Goal: Navigation & Orientation: Find specific page/section

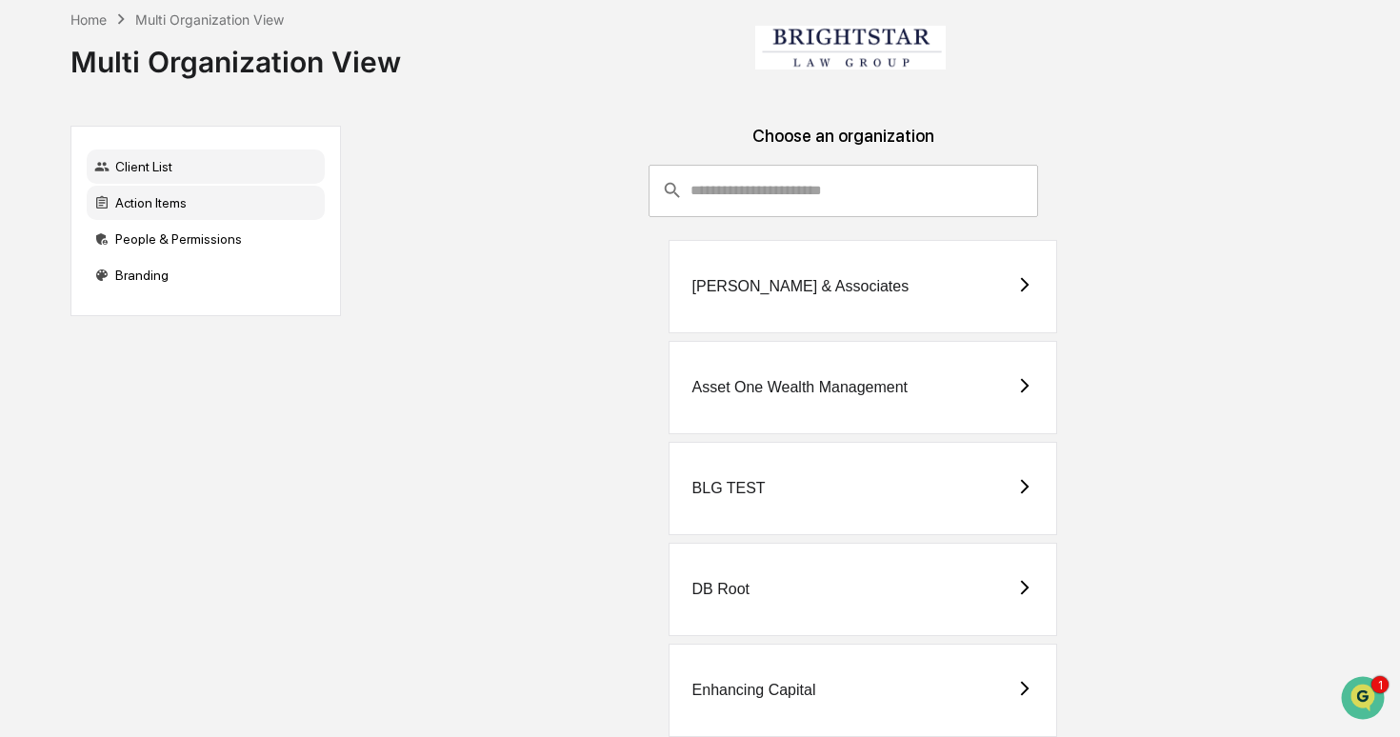
click at [212, 205] on div "Action Items" at bounding box center [206, 203] width 238 height 34
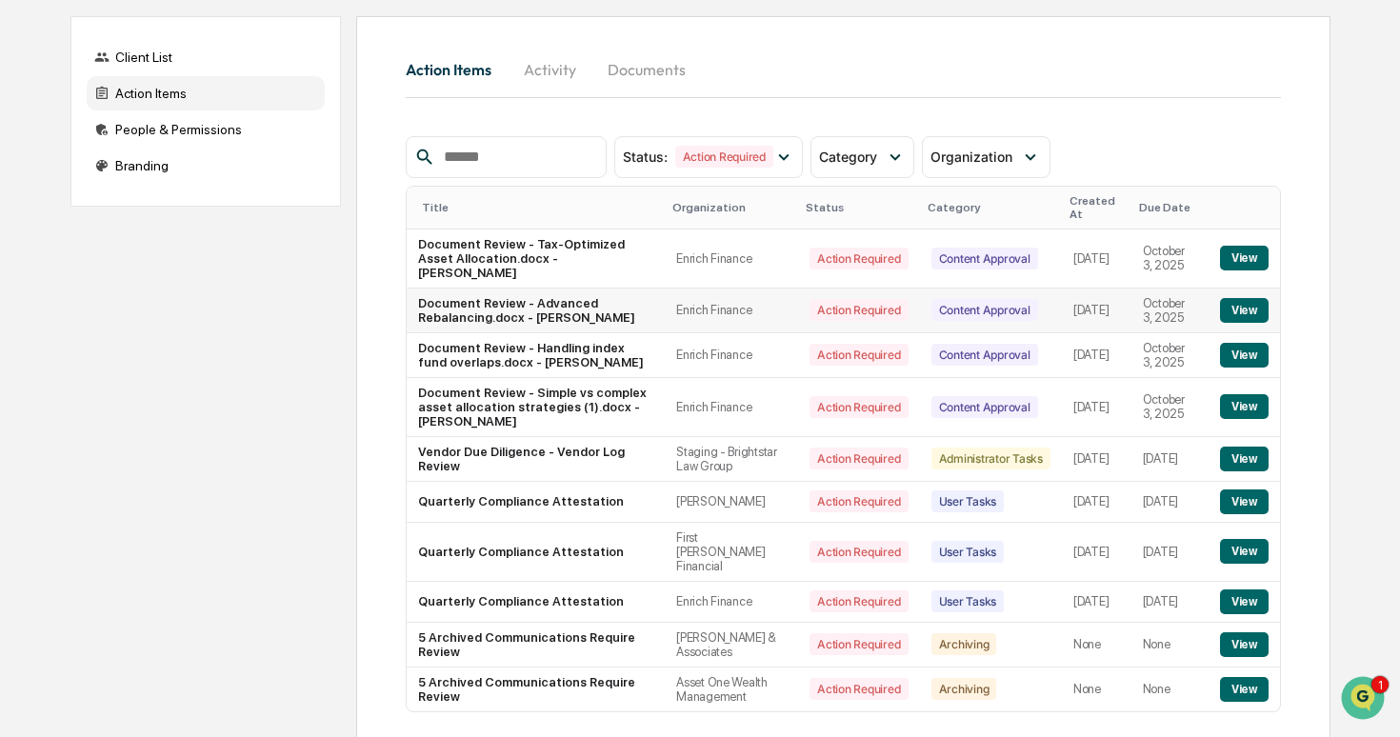
scroll to position [202, 0]
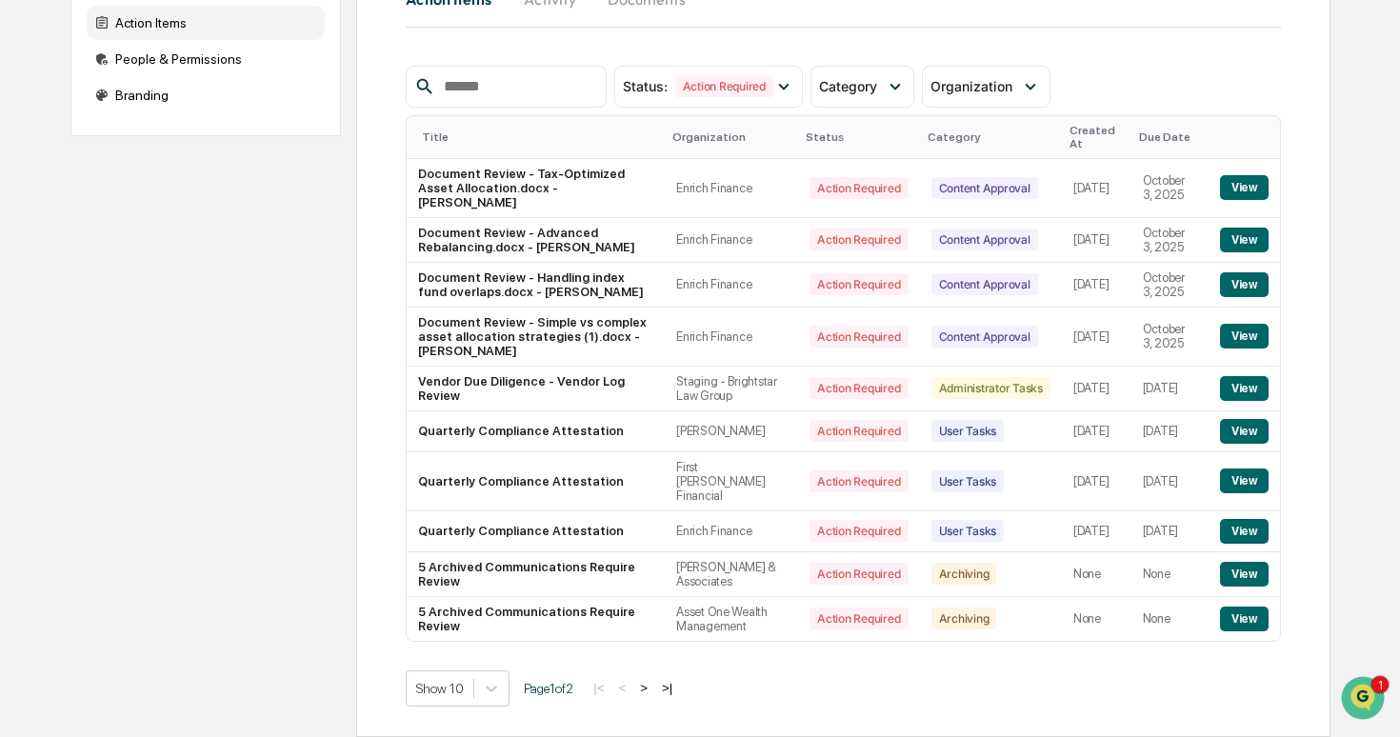
click at [653, 683] on button ">" at bounding box center [643, 688] width 19 height 16
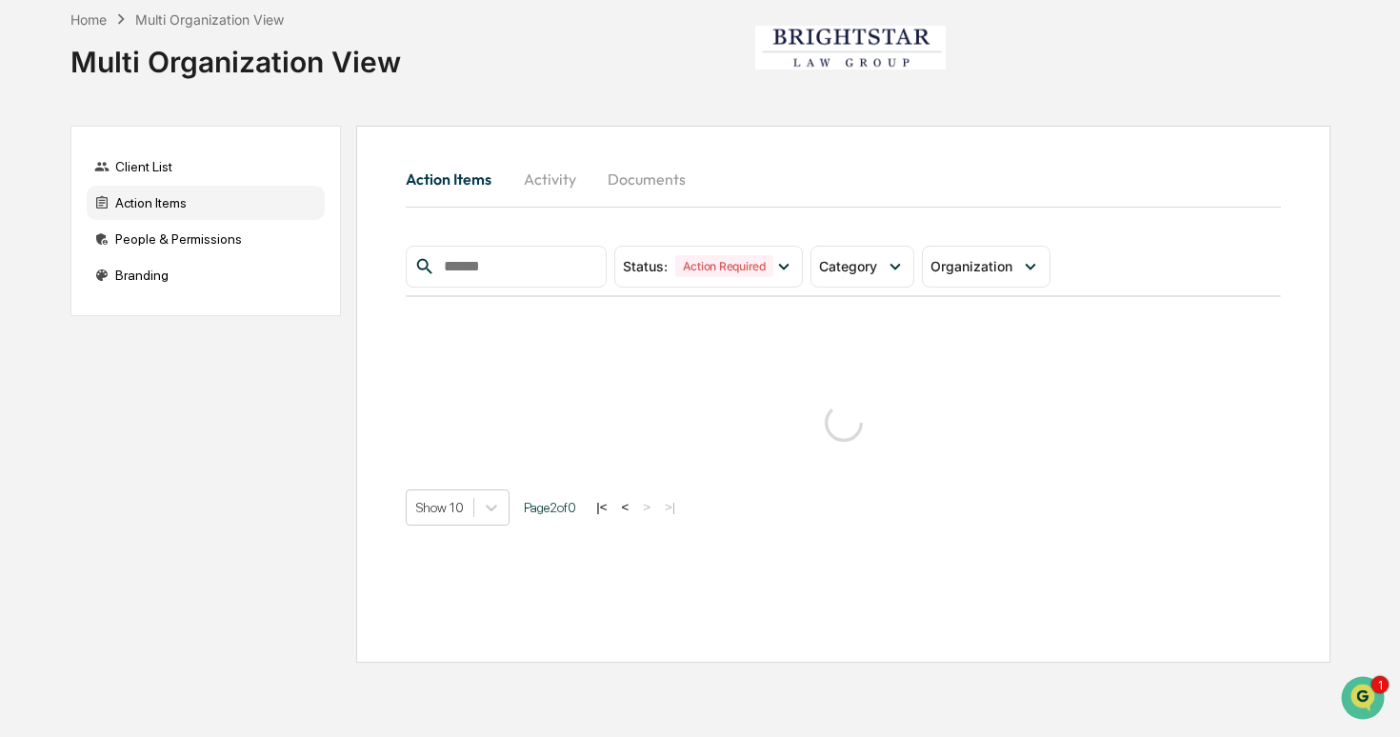
scroll to position [0, 0]
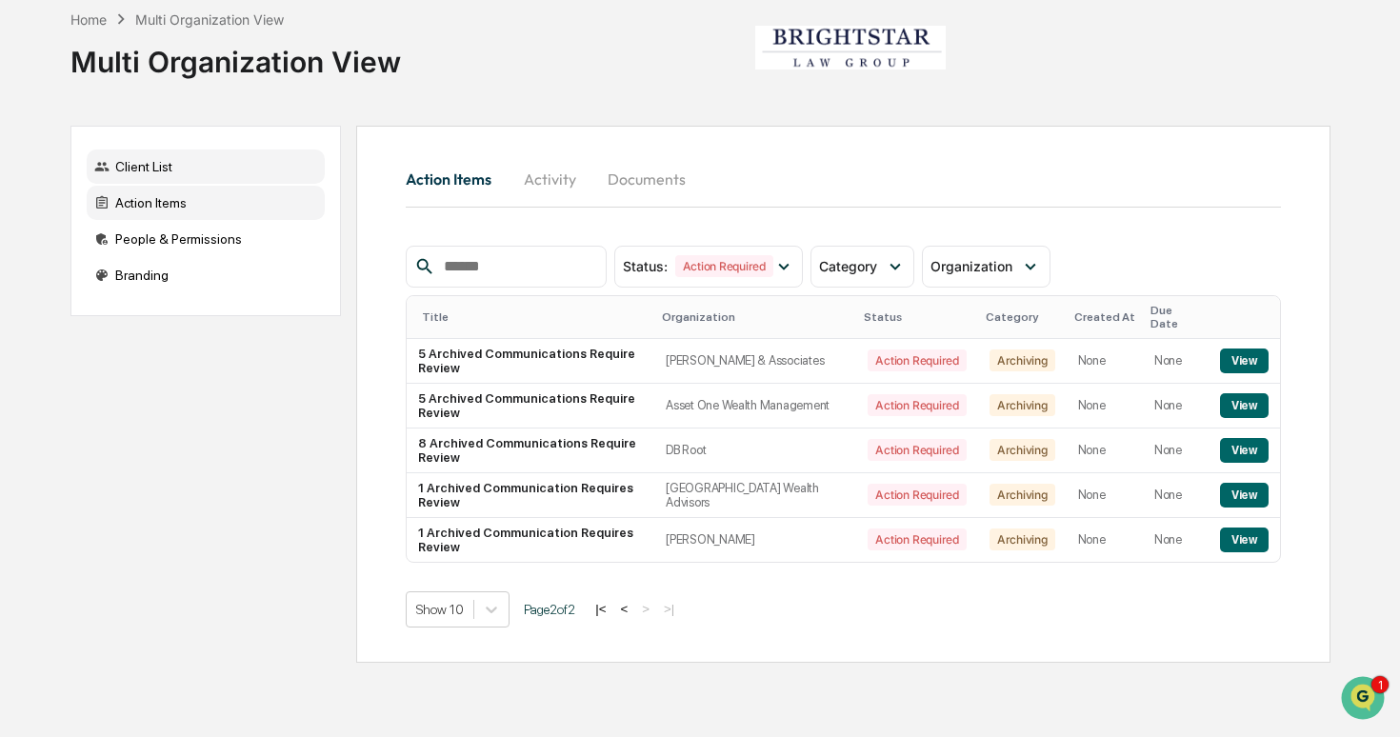
click at [232, 169] on div "Client List" at bounding box center [206, 167] width 238 height 34
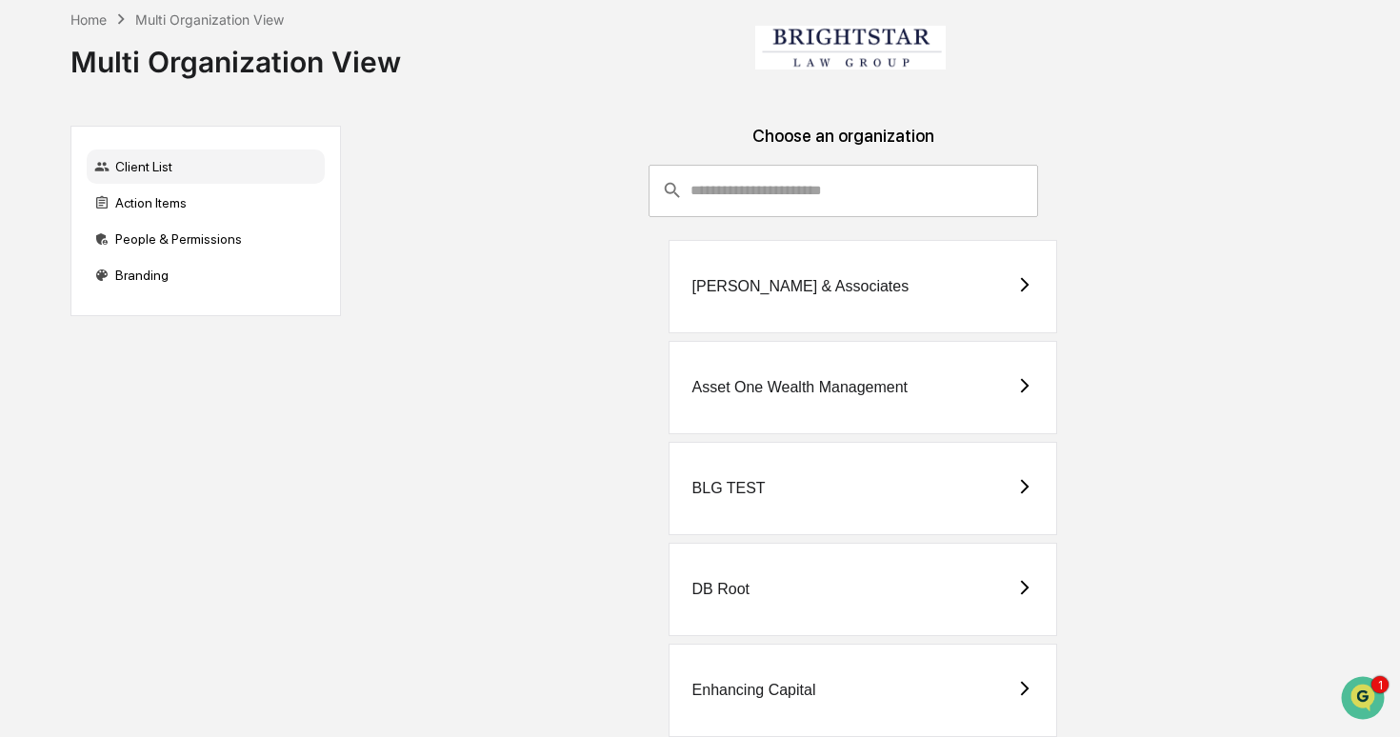
click at [914, 600] on div "DB Root" at bounding box center [862, 589] width 389 height 93
